Goal: Information Seeking & Learning: Learn about a topic

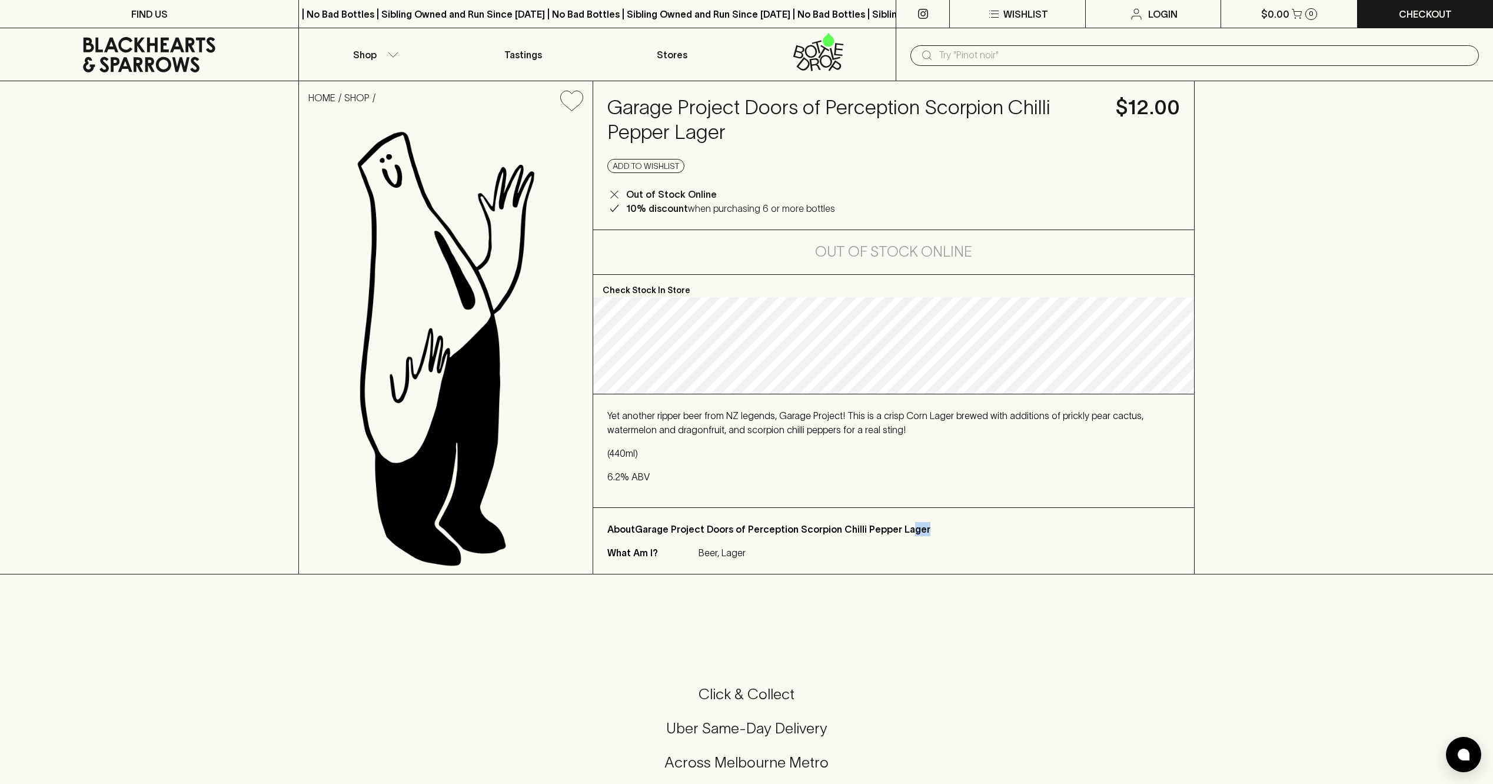
drag, startPoint x: 948, startPoint y: 528, endPoint x: 904, endPoint y: 525, distance: 43.7
click at [904, 525] on p "About Garage Project Doors of Perception Scorpion Chilli Pepper Lager" at bounding box center [893, 529] width 572 height 14
click at [1143, 413] on p "Yet another ripper beer from NZ legends, Garage Project! This is a crisp Corn L…" at bounding box center [893, 422] width 572 height 28
drag, startPoint x: 1077, startPoint y: 415, endPoint x: 771, endPoint y: 435, distance: 306.0
click at [771, 435] on p "Yet another ripper beer from NZ legends, Garage Project! This is a crisp Corn L…" at bounding box center [893, 422] width 572 height 28
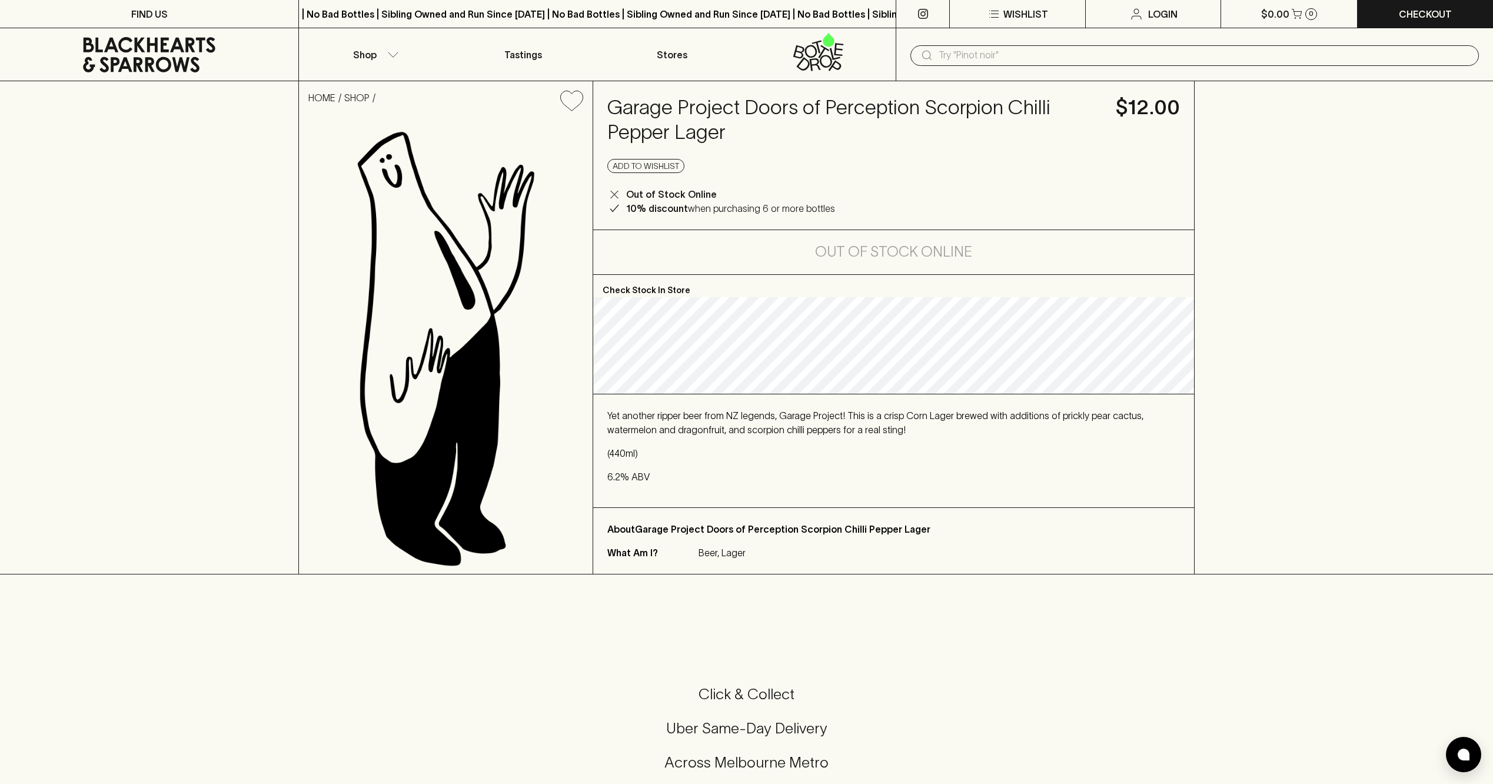
click at [1043, 93] on div "Garage Project Doors of Perception Scorpion Chilli Pepper Lager $12.00 Add to w…" at bounding box center [893, 155] width 600 height 148
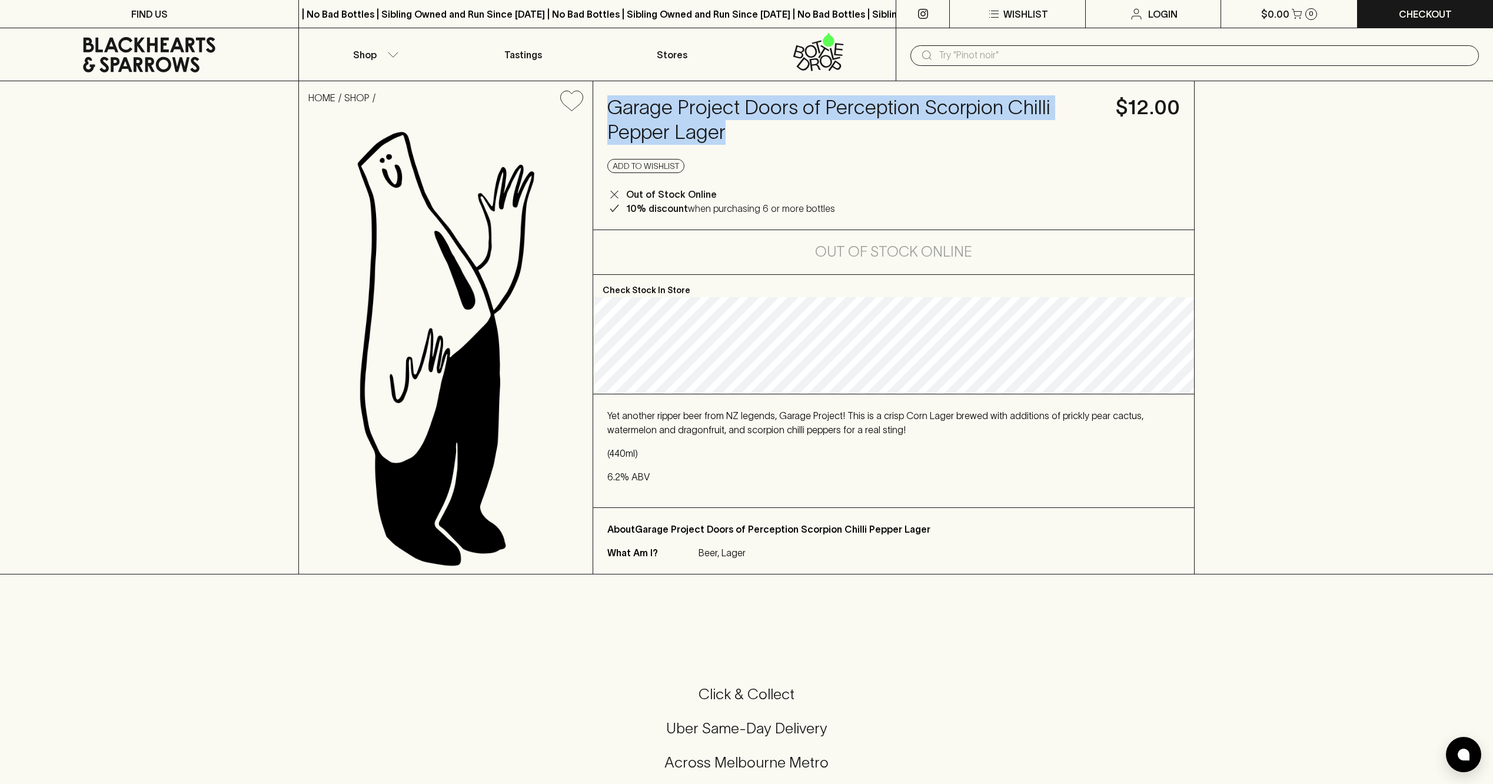
drag, startPoint x: 890, startPoint y: 139, endPoint x: 611, endPoint y: 111, distance: 280.4
click at [611, 111] on h4 "Garage Project Doors of Perception Scorpion Chilli Pepper Lager" at bounding box center [854, 119] width 494 height 49
copy h4 "Garage Project Doors of Perception Scorpion Chilli Pepper Lager"
